Goal: Task Accomplishment & Management: Manage account settings

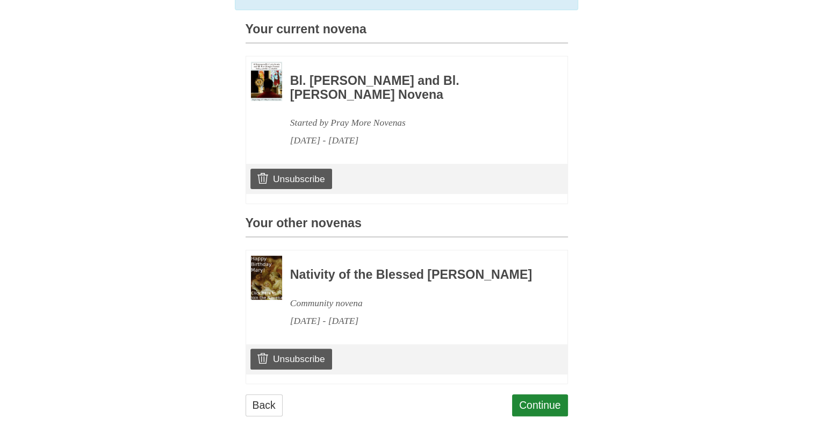
scroll to position [277, 0]
click at [302, 356] on link "Unsubscribe" at bounding box center [291, 359] width 81 height 20
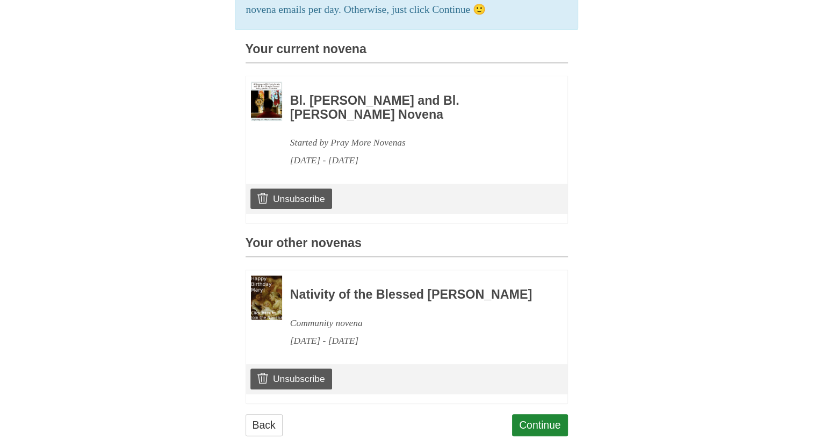
scroll to position [277, 0]
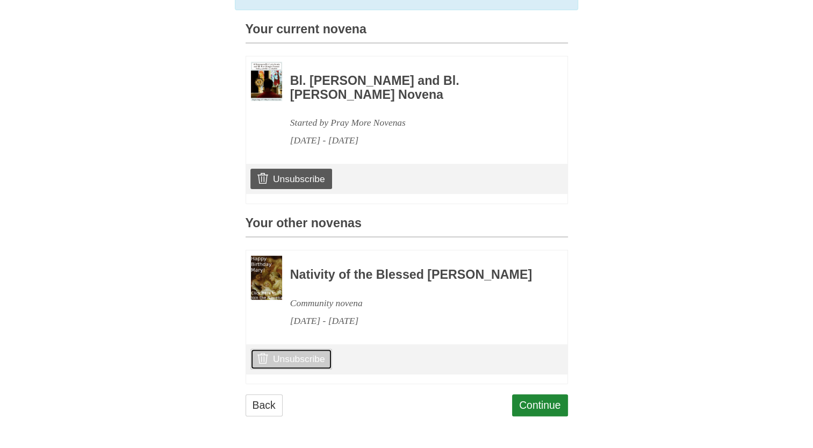
click at [283, 363] on link "Unsubscribe" at bounding box center [291, 359] width 81 height 20
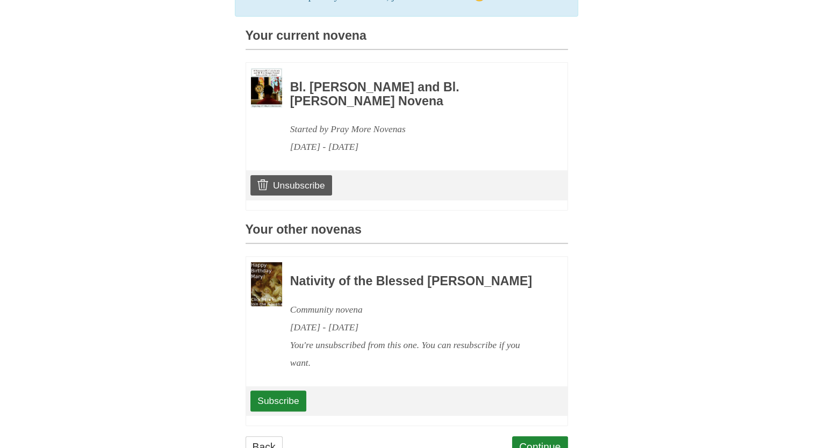
scroll to position [313, 0]
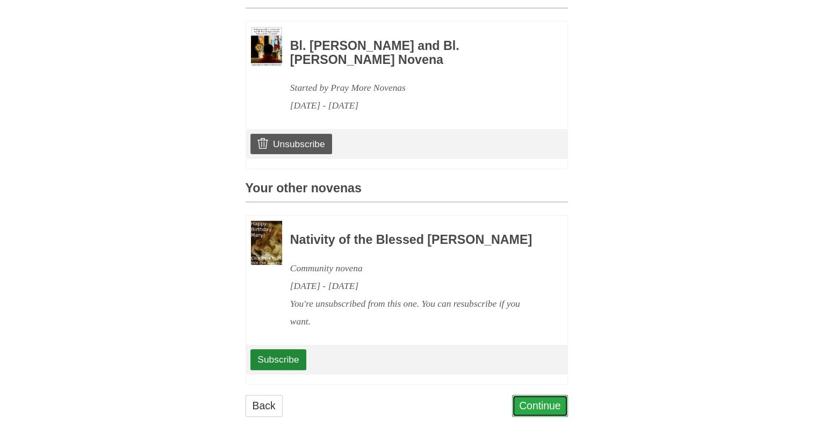
click at [530, 406] on link "Continue" at bounding box center [540, 406] width 56 height 22
